Goal: Check status

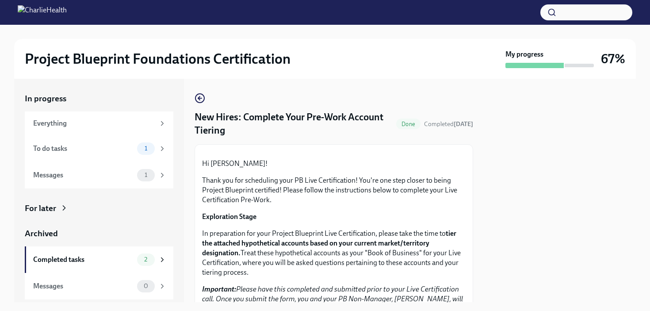
scroll to position [14, 0]
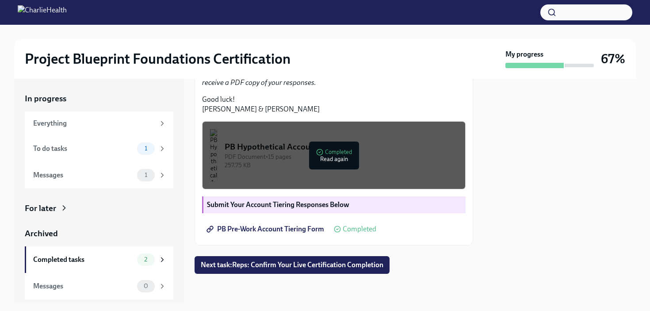
scroll to position [290, 0]
click at [117, 144] on div "To do tasks" at bounding box center [83, 149] width 100 height 10
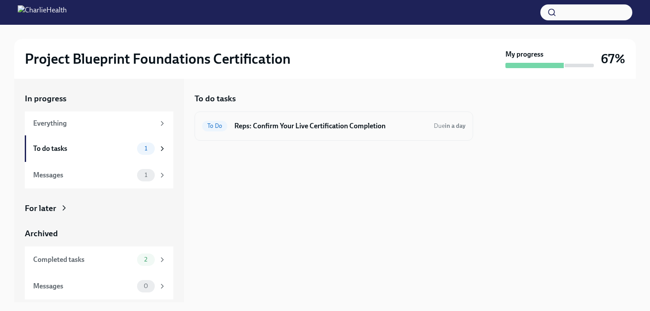
click at [266, 126] on h6 "Reps: Confirm Your Live Certification Completion" at bounding box center [330, 126] width 192 height 10
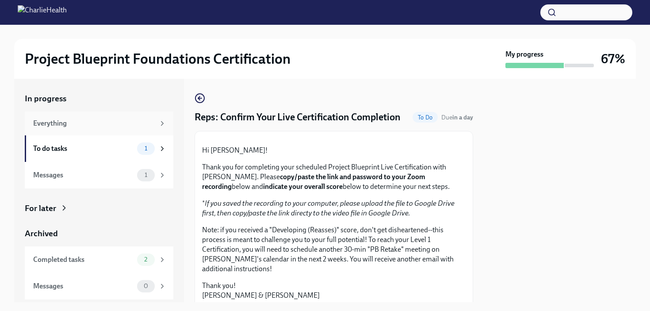
click at [99, 126] on div "Everything" at bounding box center [94, 123] width 122 height 10
